Goal: Navigation & Orientation: Find specific page/section

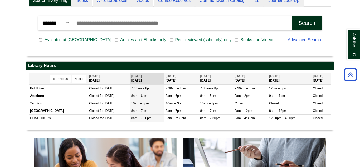
scroll to position [151, 0]
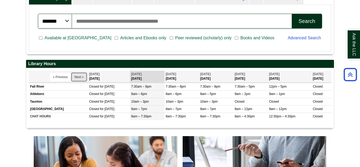
click at [82, 79] on button "Next »" at bounding box center [79, 77] width 15 height 8
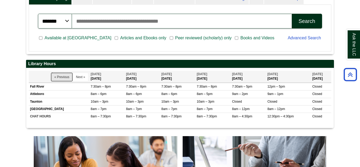
click at [61, 79] on button "« Previous" at bounding box center [61, 77] width 21 height 8
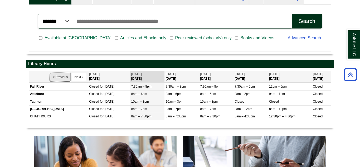
click at [65, 80] on button "« Previous" at bounding box center [60, 77] width 21 height 8
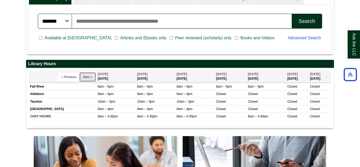
click at [80, 76] on button "Next »" at bounding box center [87, 77] width 15 height 8
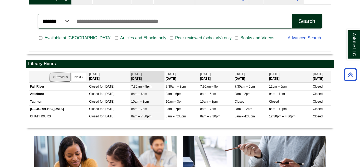
click at [57, 77] on button "« Previous" at bounding box center [60, 77] width 21 height 8
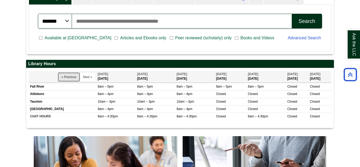
click at [61, 74] on button "« Previous" at bounding box center [69, 77] width 21 height 8
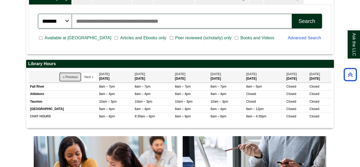
click at [61, 74] on button "« Previous" at bounding box center [70, 77] width 21 height 8
click at [64, 75] on button "« Previous" at bounding box center [70, 77] width 21 height 8
click at [81, 76] on button "Next »" at bounding box center [88, 77] width 15 height 8
click at [61, 74] on button "« Previous" at bounding box center [70, 77] width 21 height 8
click at [65, 76] on button "« Previous" at bounding box center [70, 77] width 21 height 8
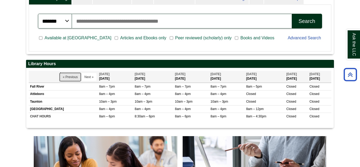
click at [65, 76] on button "« Previous" at bounding box center [70, 77] width 21 height 8
click at [88, 80] on button "Next »" at bounding box center [88, 77] width 15 height 8
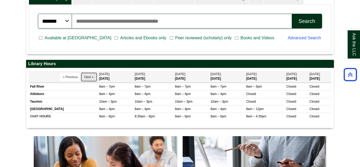
click at [88, 80] on button "Next »" at bounding box center [88, 77] width 15 height 8
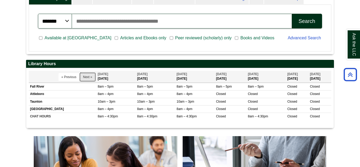
click at [88, 80] on button "Next »" at bounding box center [87, 77] width 15 height 8
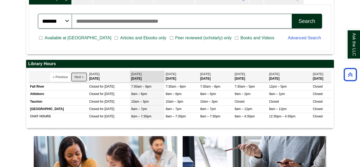
click at [77, 78] on button "Next »" at bounding box center [79, 77] width 15 height 8
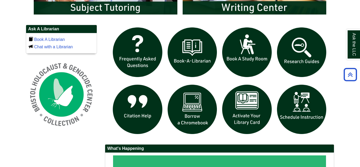
scroll to position [349, 0]
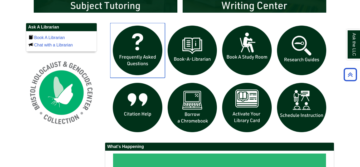
click at [135, 50] on img "slideshow" at bounding box center [137, 50] width 55 height 55
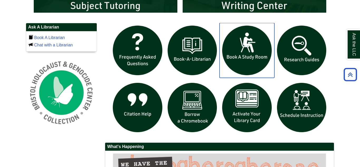
click at [234, 45] on img "slideshow" at bounding box center [247, 50] width 55 height 55
click at [290, 50] on img "slideshow" at bounding box center [301, 50] width 55 height 55
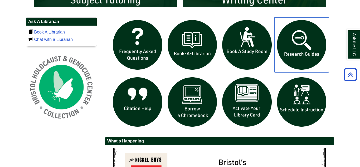
scroll to position [353, 0]
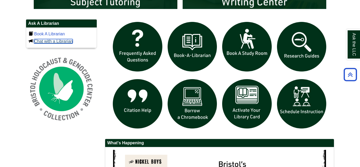
click at [62, 41] on link "Chat with a Librarian" at bounding box center [53, 41] width 39 height 4
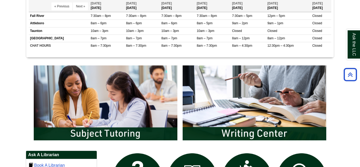
scroll to position [220, 0]
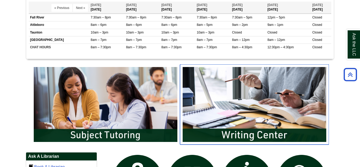
click at [230, 112] on img "slideshow" at bounding box center [254, 104] width 149 height 80
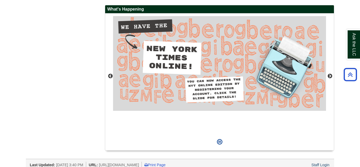
scroll to position [475, 0]
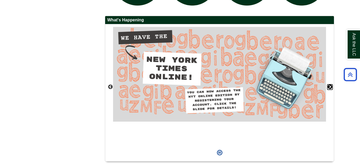
click at [330, 85] on button "Next" at bounding box center [329, 86] width 5 height 5
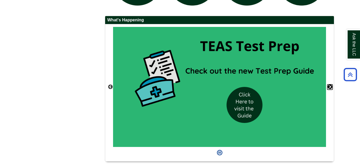
click at [330, 85] on button "Next" at bounding box center [329, 86] width 5 height 5
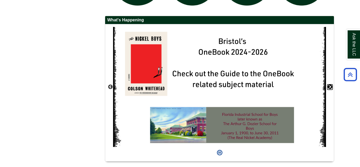
click at [330, 85] on button "Next" at bounding box center [329, 86] width 5 height 5
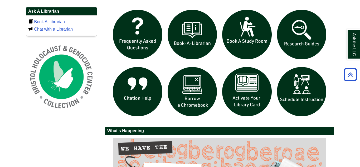
scroll to position [364, 0]
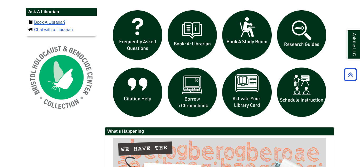
click at [48, 22] on link "Book A Librarian" at bounding box center [49, 22] width 31 height 4
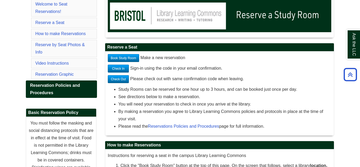
scroll to position [90, 0]
